Goal: Task Accomplishment & Management: Use online tool/utility

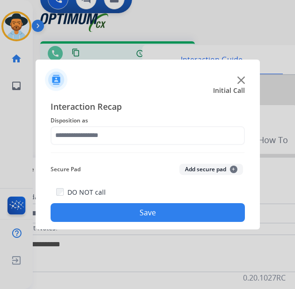
click at [240, 79] on img at bounding box center [242, 80] width 8 height 8
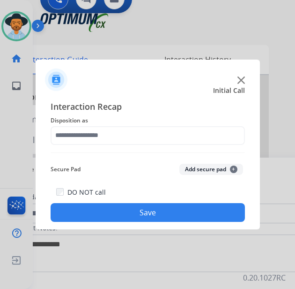
click at [239, 78] on img at bounding box center [242, 80] width 8 height 8
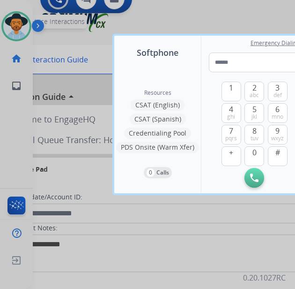
scroll to position [0, 5]
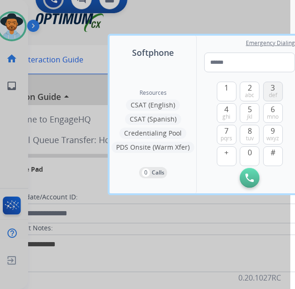
click at [272, 94] on span "def" at bounding box center [273, 95] width 8 height 8
click at [249, 153] on span "0" at bounding box center [250, 152] width 4 height 11
click at [249, 113] on span "jkl" at bounding box center [250, 117] width 6 height 8
click at [251, 135] on span "tuv" at bounding box center [250, 139] width 8 height 8
click at [247, 153] on button "0" at bounding box center [250, 156] width 20 height 20
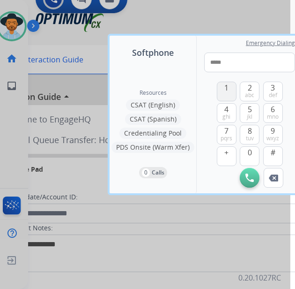
click at [229, 88] on button "1" at bounding box center [227, 92] width 20 height 20
click at [274, 134] on span "9" at bounding box center [273, 130] width 4 height 11
click at [252, 90] on button "2 abc" at bounding box center [250, 92] width 20 height 20
click at [278, 116] on span "mno" at bounding box center [273, 117] width 12 height 8
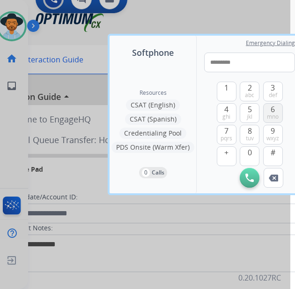
type input "**********"
click at [251, 169] on button "Initiate Call" at bounding box center [250, 178] width 20 height 20
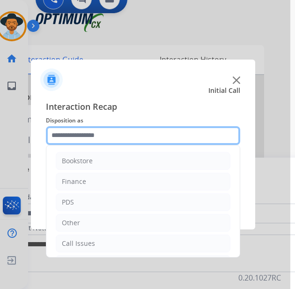
click at [174, 132] on input "text" at bounding box center [143, 135] width 195 height 19
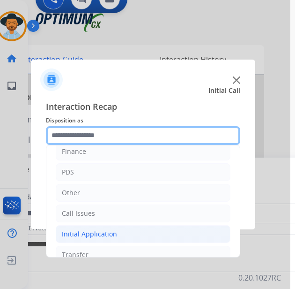
scroll to position [64, 0]
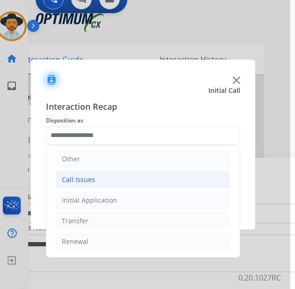
click at [118, 180] on li "Call Issues" at bounding box center [143, 180] width 175 height 18
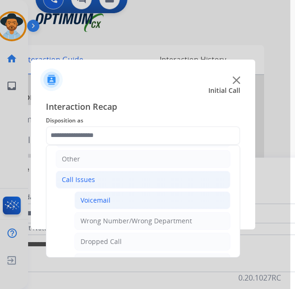
click at [165, 203] on li "Voicemail" at bounding box center [153, 200] width 156 height 18
type input "*********"
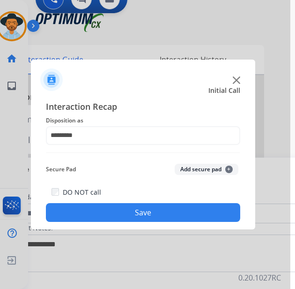
click at [161, 210] on button "Save" at bounding box center [143, 212] width 195 height 19
